Goal: Task Accomplishment & Management: Use online tool/utility

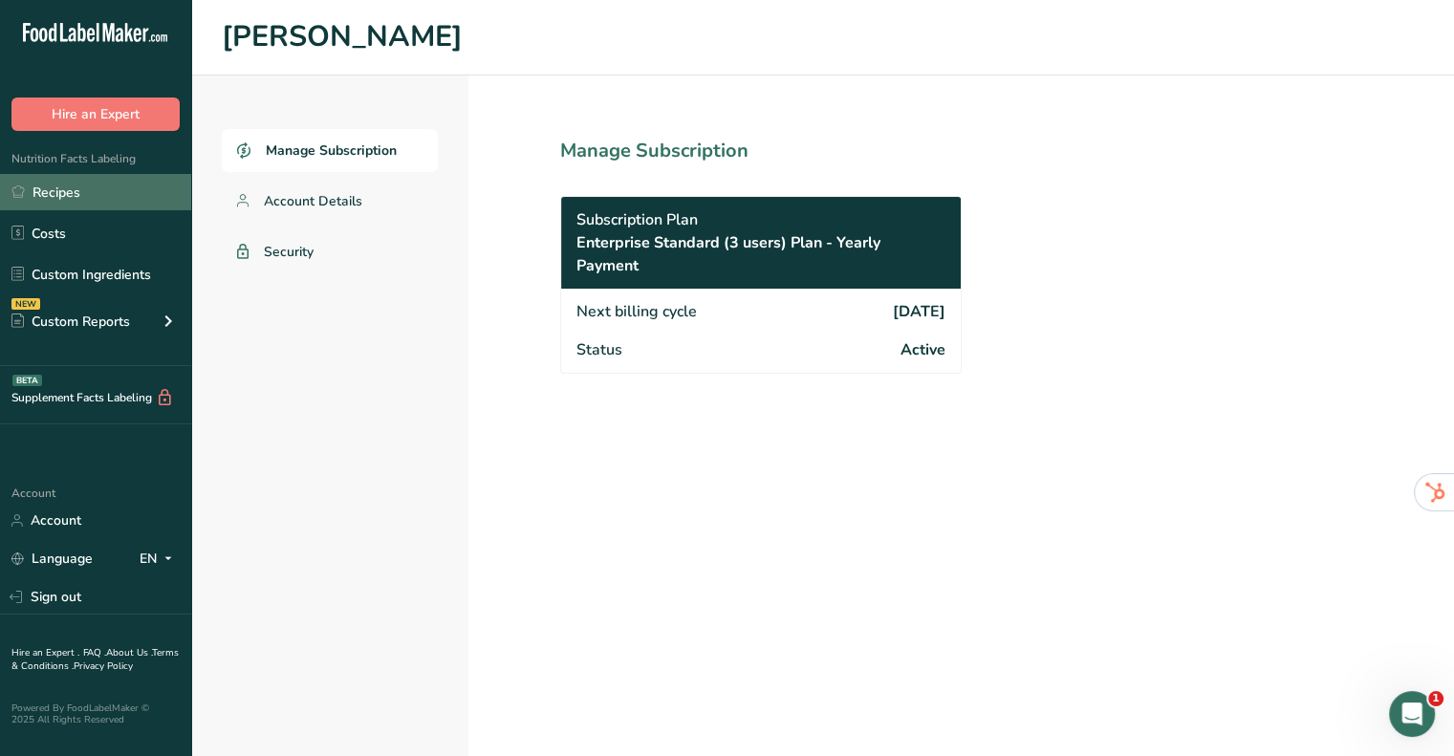
click at [62, 181] on link "Recipes" at bounding box center [95, 192] width 191 height 36
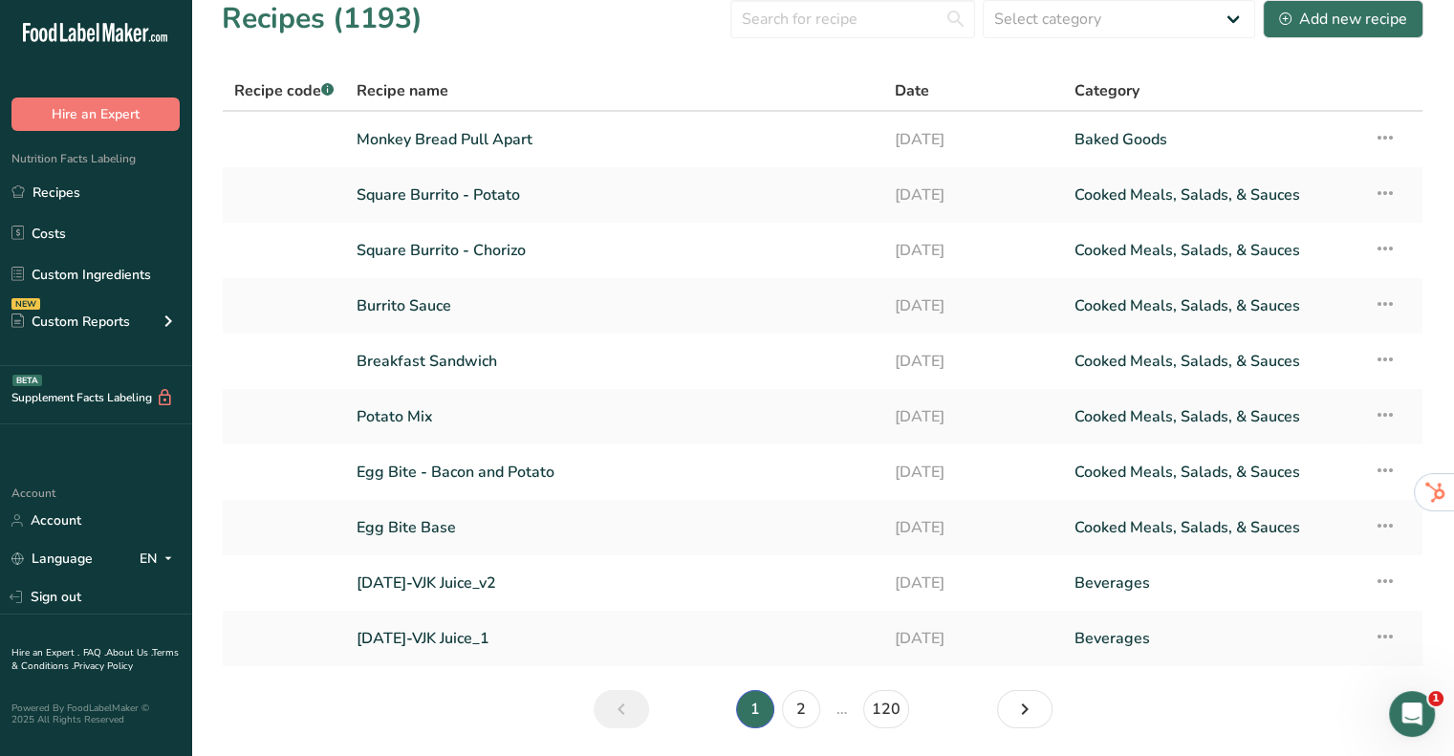
scroll to position [19, 0]
click at [398, 460] on link "Egg Bite - Bacon and Potato" at bounding box center [613, 471] width 515 height 40
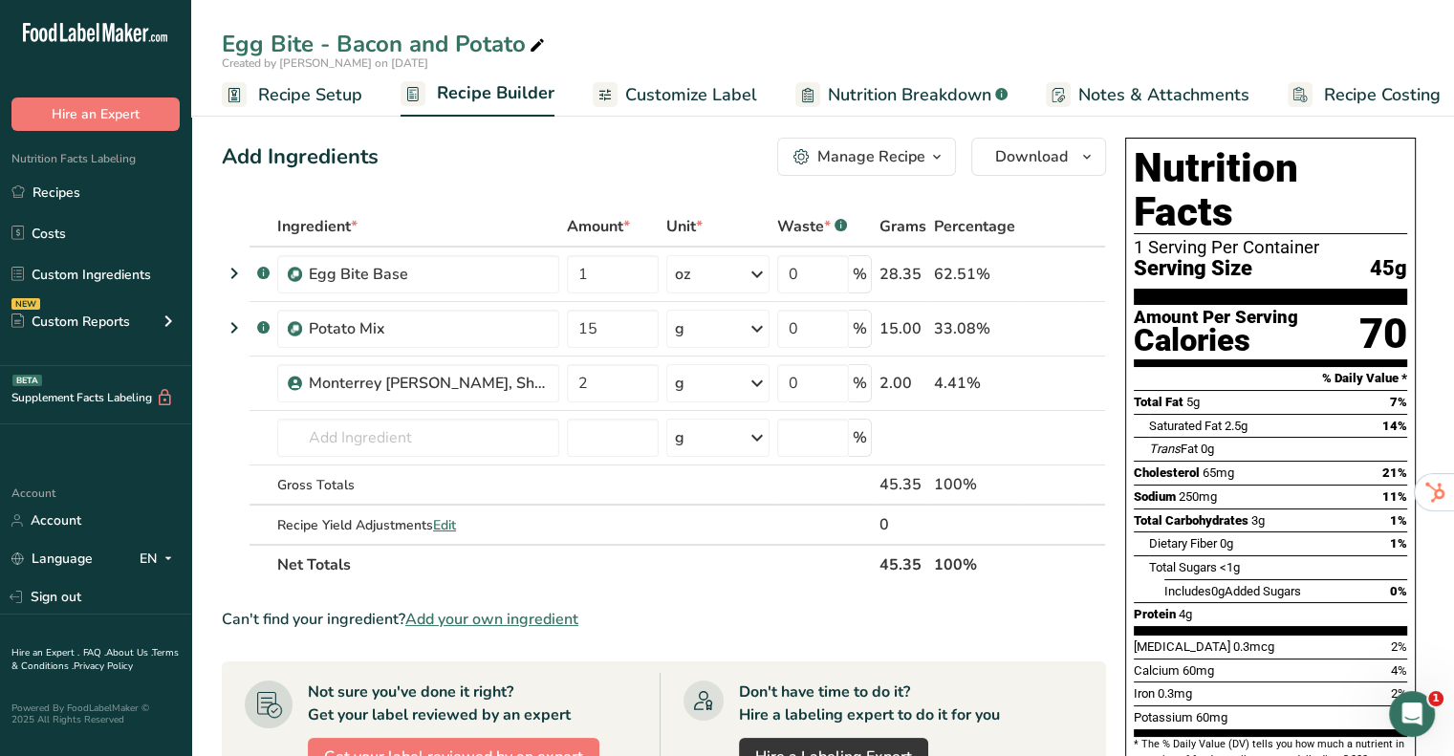
click at [971, 79] on link "Nutrition Breakdown .a-a{fill:#347362;}.b-a{fill:#fff;}" at bounding box center [901, 95] width 212 height 43
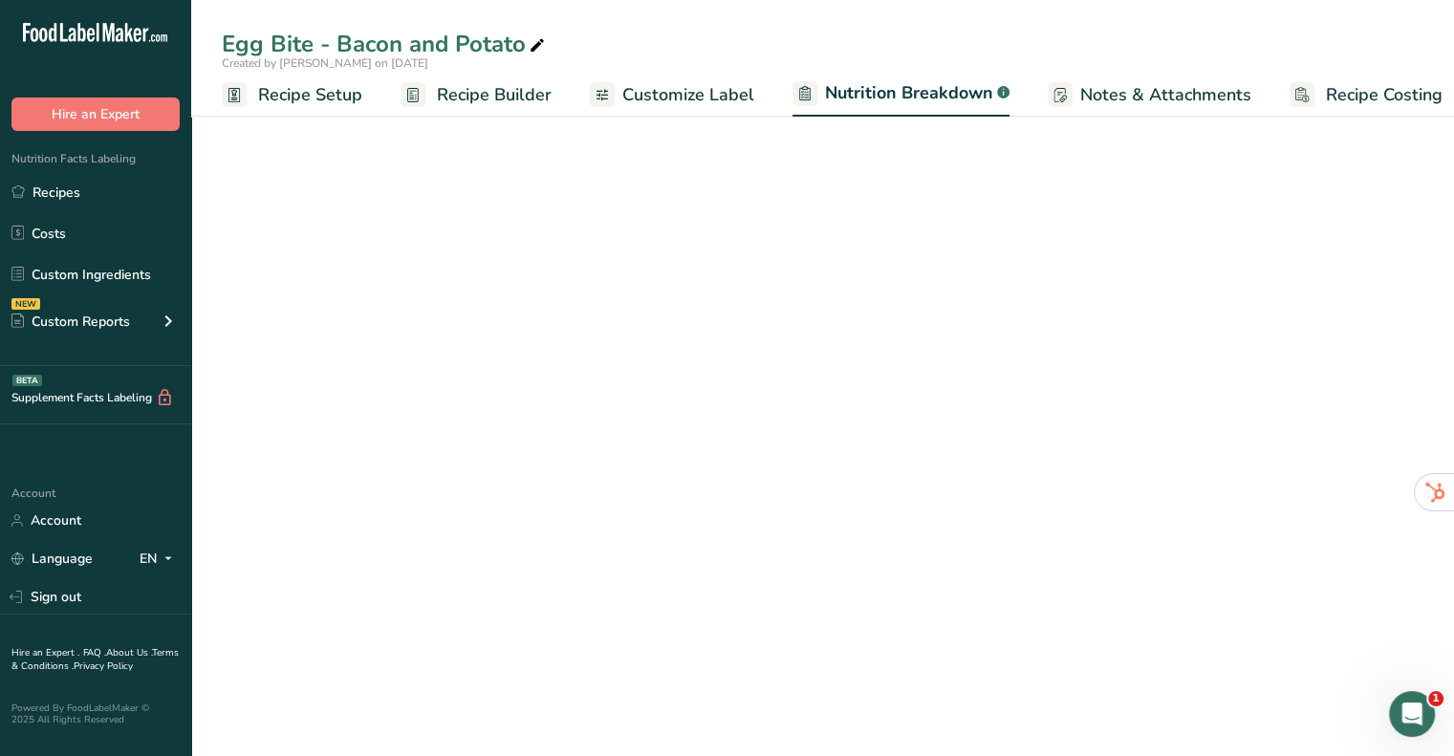
select select "Calories"
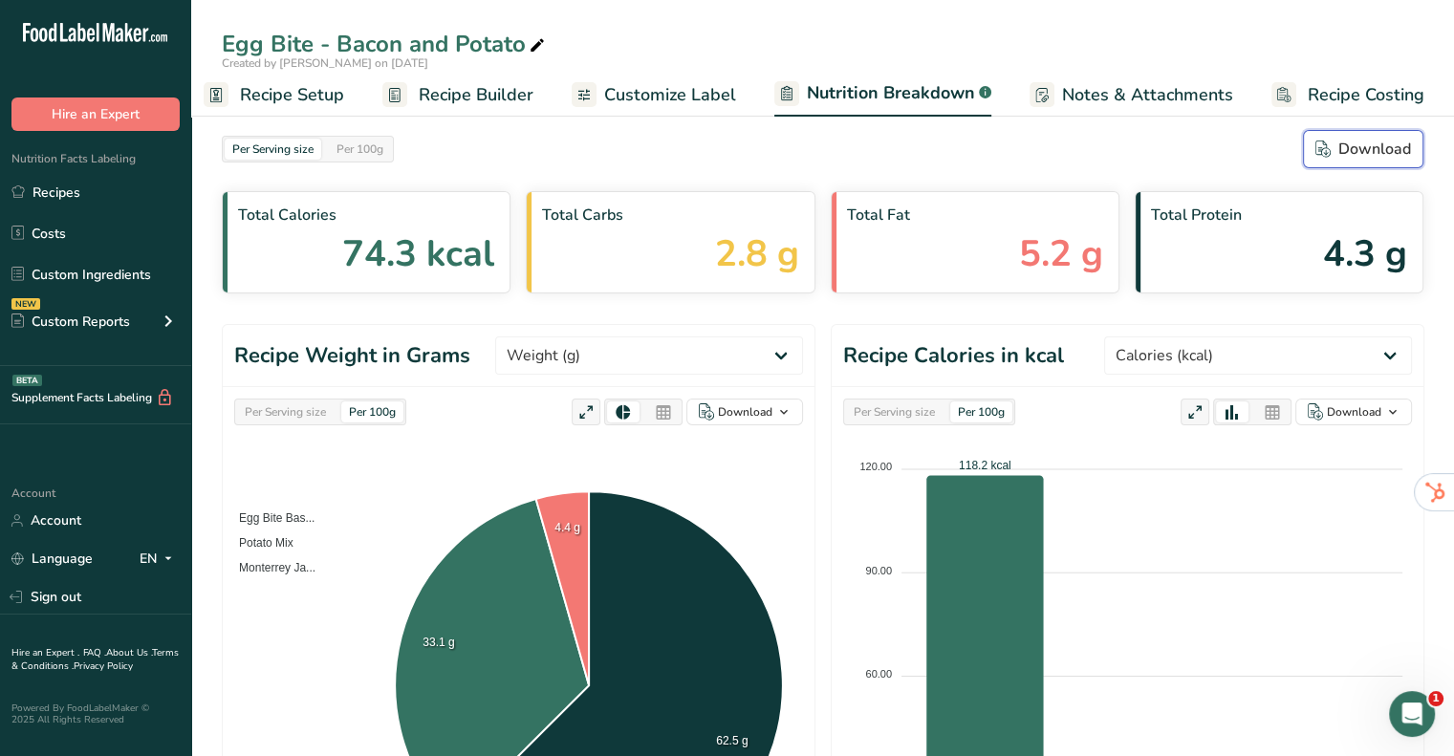
click at [1359, 153] on div "Download" at bounding box center [1363, 149] width 96 height 23
click at [273, 91] on span "Recipe Setup" at bounding box center [292, 95] width 104 height 26
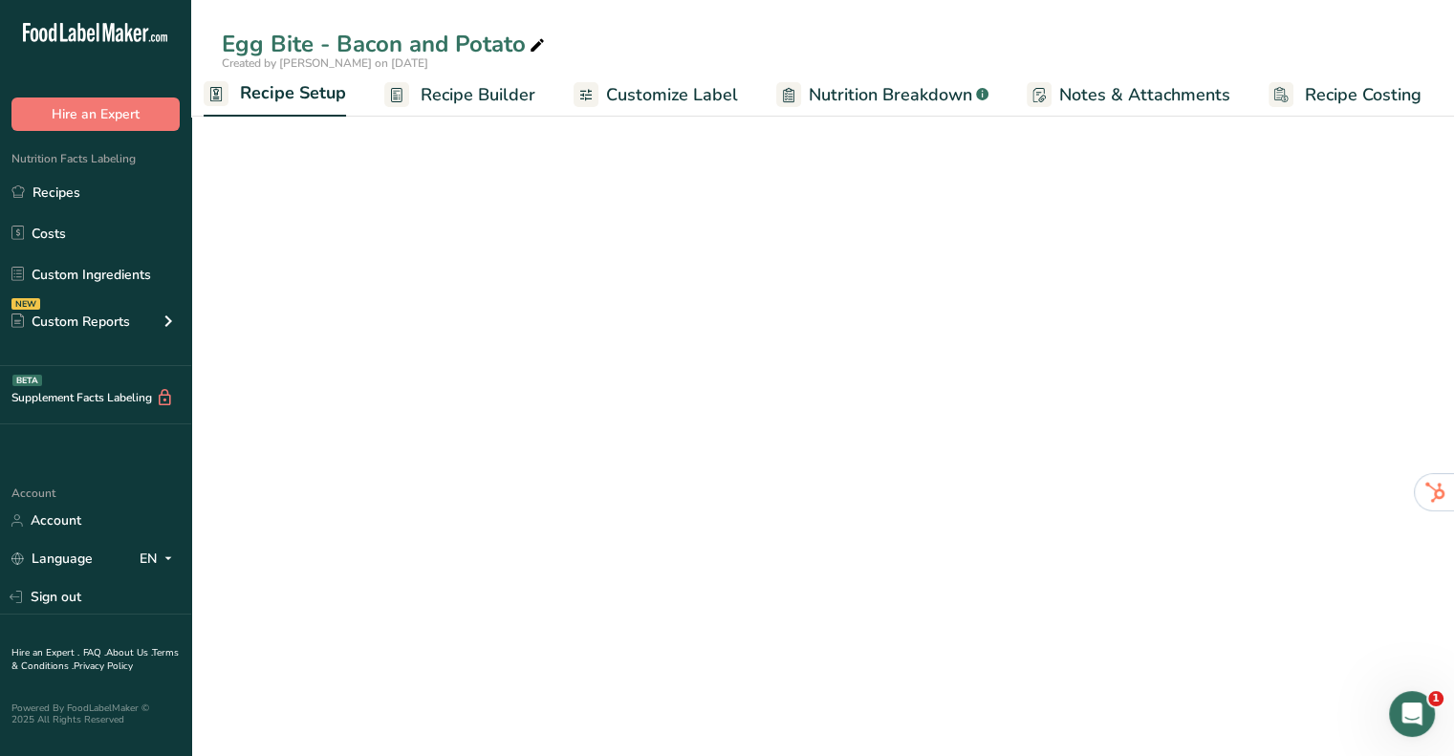
scroll to position [0, 7]
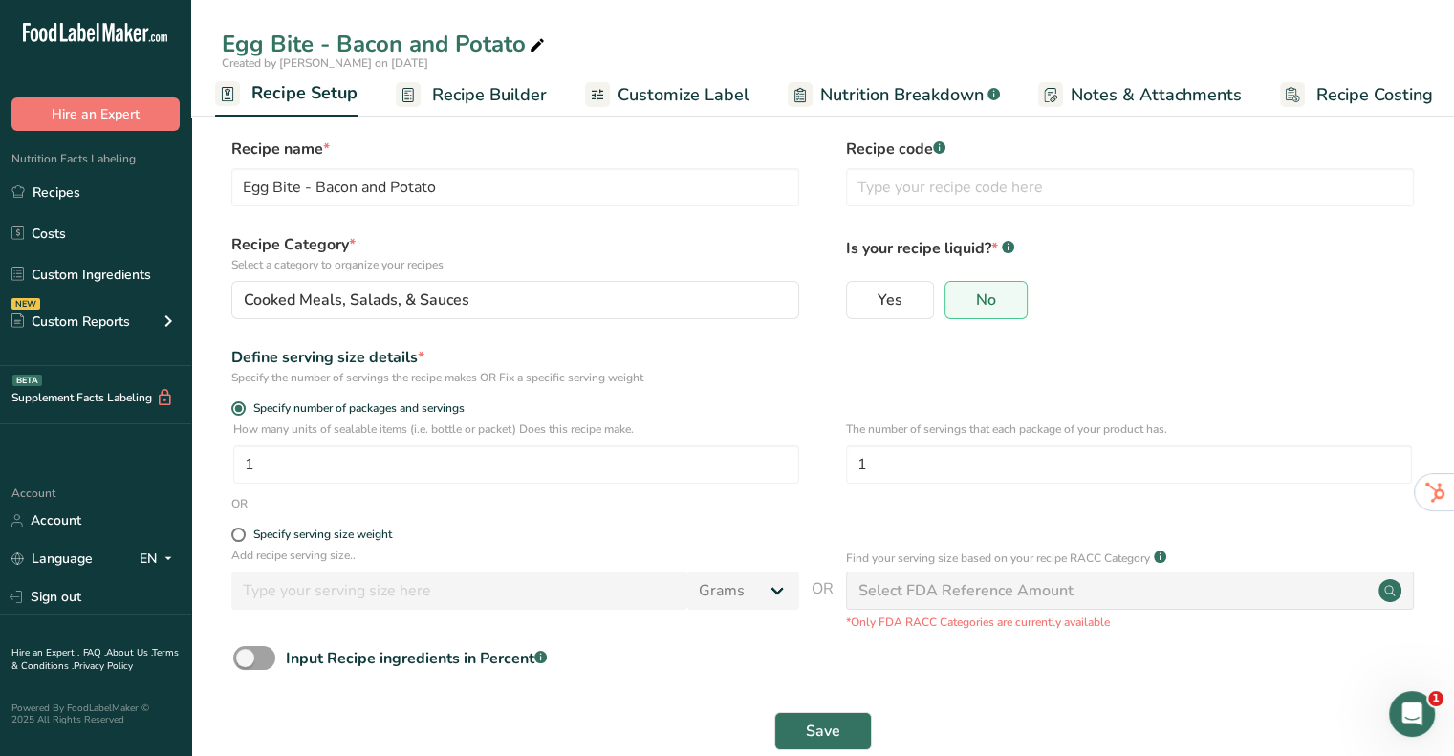
click at [444, 105] on span "Recipe Builder" at bounding box center [489, 95] width 115 height 26
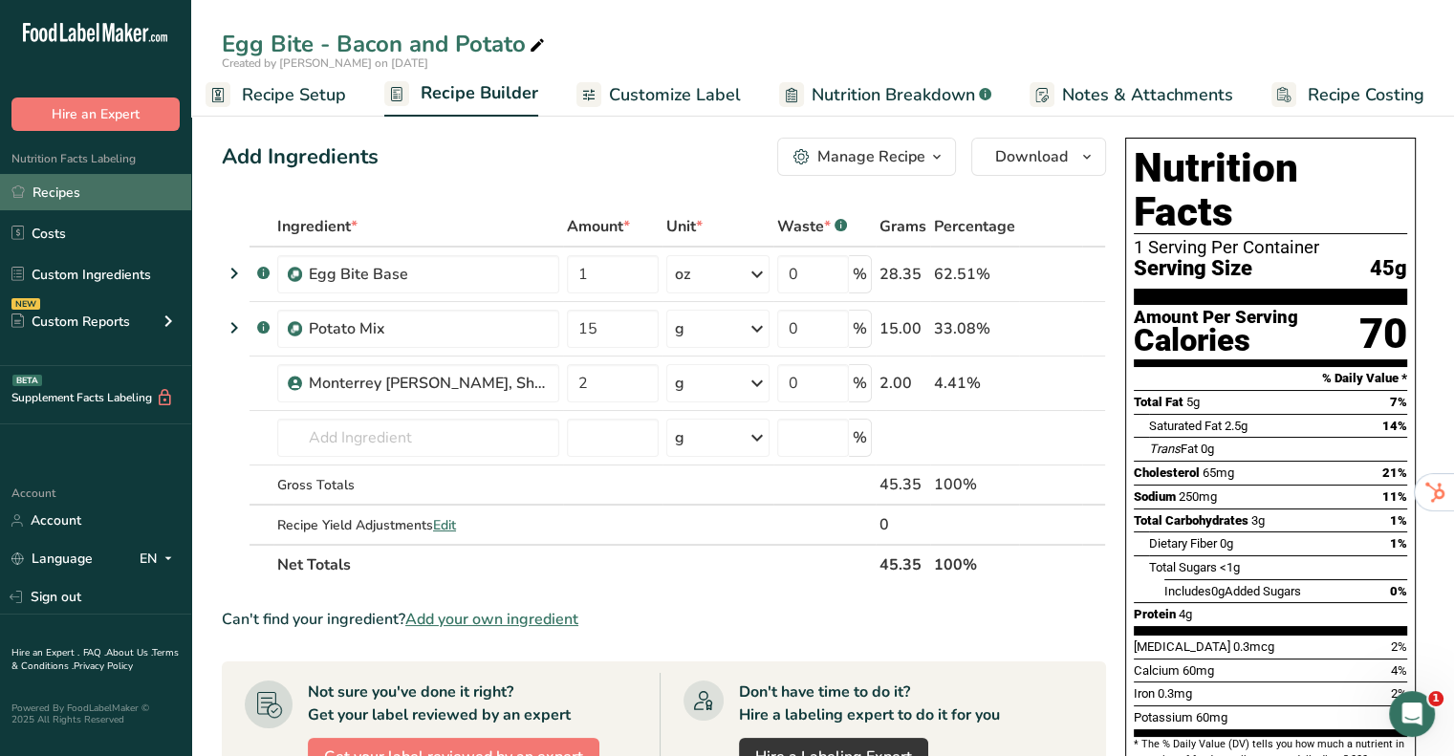
click at [115, 188] on link "Recipes" at bounding box center [95, 192] width 191 height 36
